Goal: Information Seeking & Learning: Learn about a topic

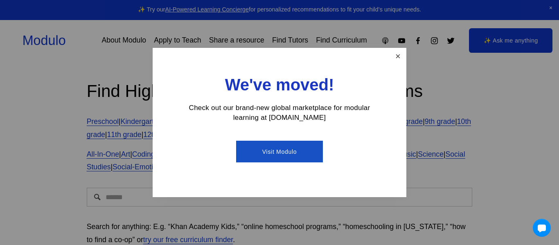
click at [402, 57] on link "Close" at bounding box center [398, 56] width 14 height 14
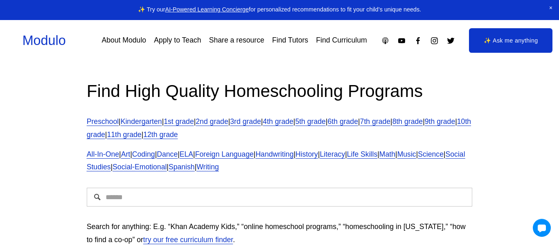
click at [485, 42] on link "✨ Ask me anything" at bounding box center [510, 40] width 83 height 25
click at [175, 44] on link "Apply to Teach" at bounding box center [177, 41] width 47 height 14
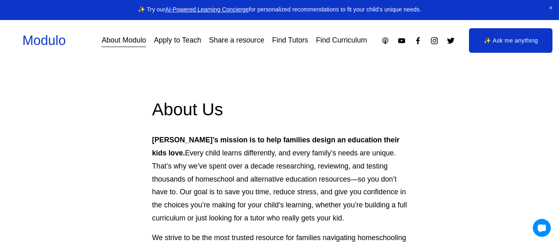
click at [317, 41] on link "Find Curriculum" at bounding box center [341, 41] width 51 height 14
